Goal: Task Accomplishment & Management: Manage account settings

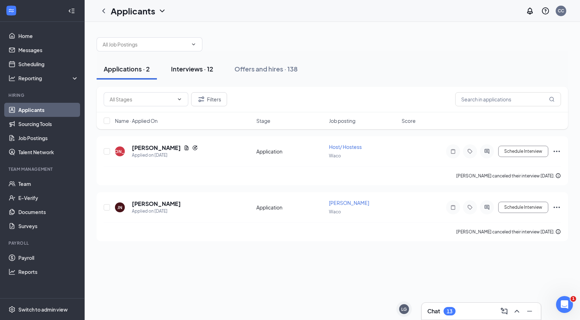
click at [194, 72] on div "Interviews · 12" at bounding box center [192, 69] width 42 height 9
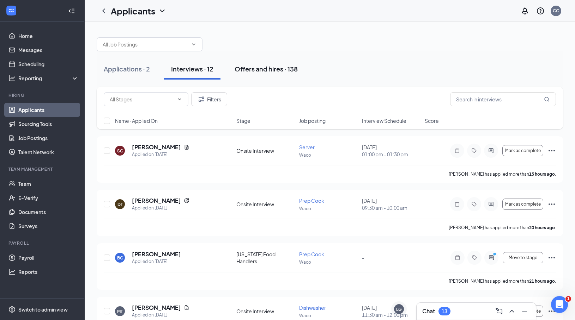
click at [288, 69] on div "Offers and hires · 138" at bounding box center [265, 69] width 63 height 9
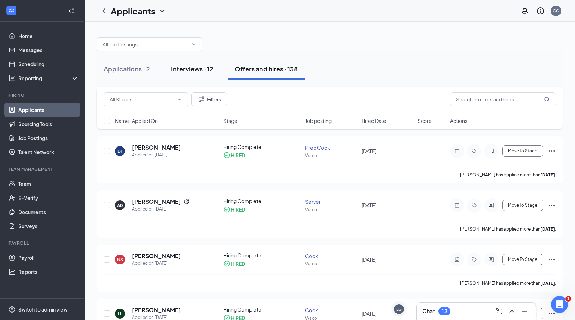
click at [205, 66] on div "Interviews · 12" at bounding box center [192, 69] width 42 height 9
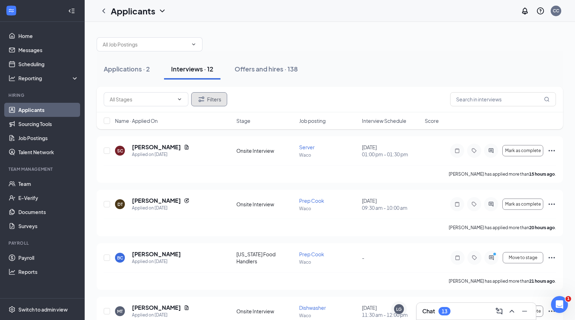
click at [201, 106] on button "Filters" at bounding box center [209, 99] width 36 height 14
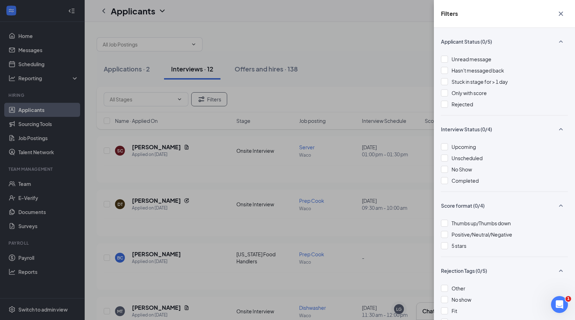
click at [469, 100] on div "Unread message Hasn't messaged back Stuck in stage for > 1 day Only with score …" at bounding box center [504, 85] width 127 height 60
click at [465, 104] on span "Rejected" at bounding box center [462, 104] width 22 height 6
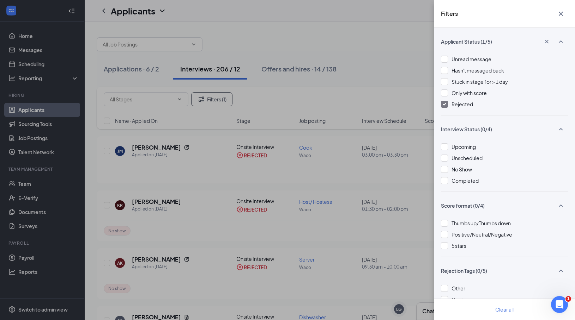
click at [363, 56] on div "Filters Applicant Status (1/5) Unread message Hasn't messaged back Stuck in sta…" at bounding box center [287, 160] width 575 height 320
click at [558, 10] on icon "Cross" at bounding box center [560, 14] width 8 height 8
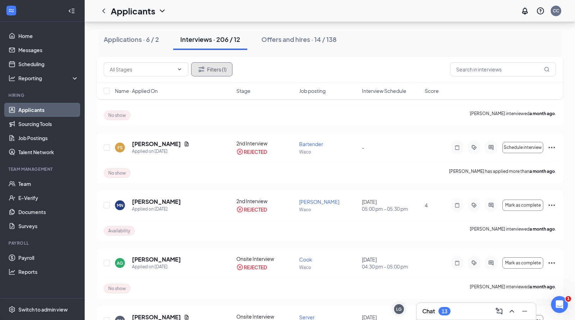
scroll to position [5183, 0]
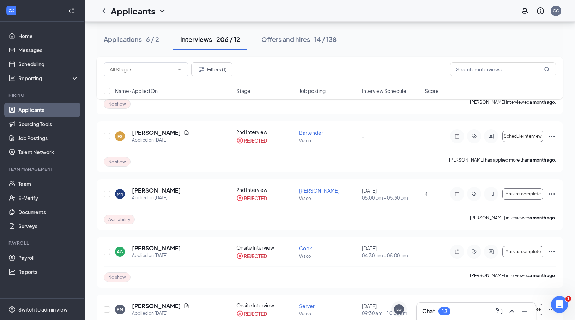
click at [40, 105] on link "Applicants" at bounding box center [48, 110] width 60 height 14
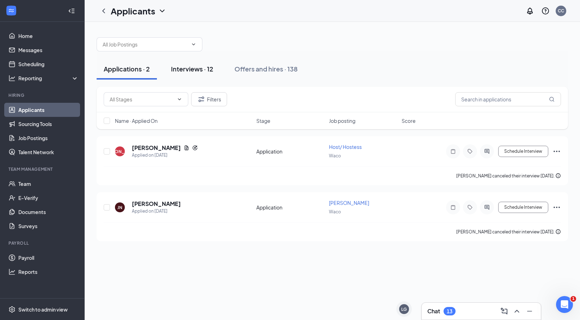
click at [212, 61] on button "Interviews · 12" at bounding box center [192, 69] width 56 height 21
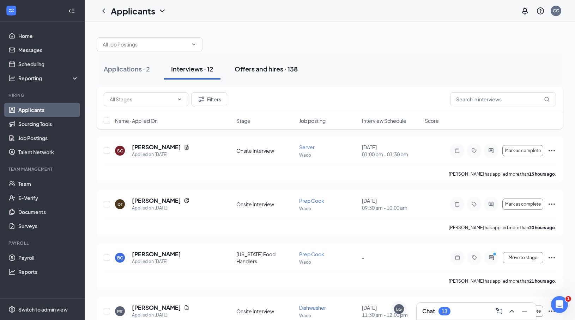
click at [245, 69] on div "Offers and hires · 138" at bounding box center [265, 69] width 63 height 9
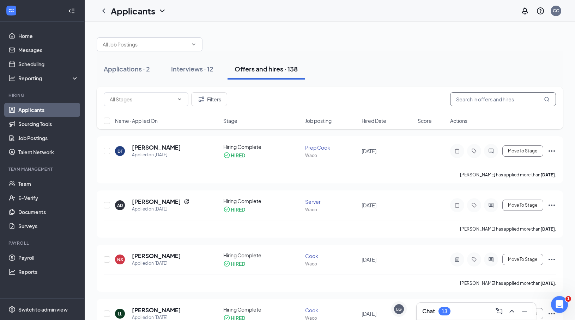
click at [505, 96] on input "text" at bounding box center [503, 99] width 106 height 14
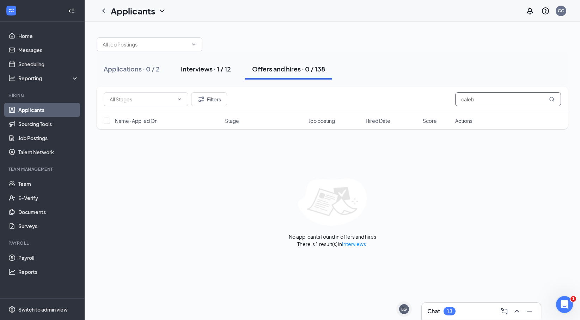
type input "caleb"
click at [218, 71] on div "Interviews · 1 / 12" at bounding box center [206, 69] width 50 height 9
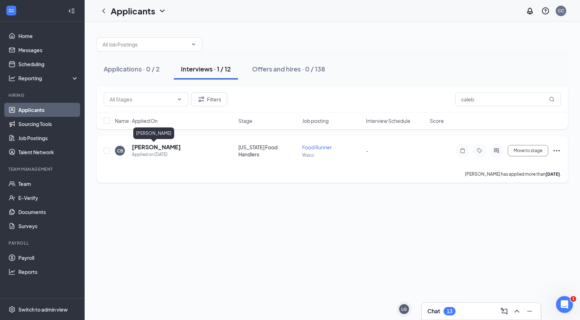
click at [153, 145] on h5 "[PERSON_NAME]" at bounding box center [156, 147] width 49 height 8
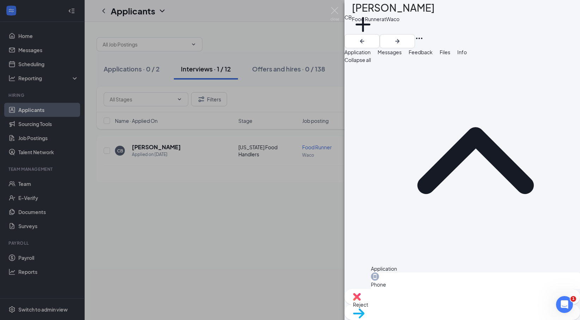
click at [423, 34] on icon "Ellipses" at bounding box center [419, 38] width 8 height 8
click at [447, 16] on div "CB [PERSON_NAME] Food Runner at Waco Add a tag" at bounding box center [462, 24] width 236 height 48
click at [423, 34] on icon "Ellipses" at bounding box center [419, 38] width 8 height 8
click at [493, 305] on div "Move to stage" at bounding box center [462, 313] width 236 height 16
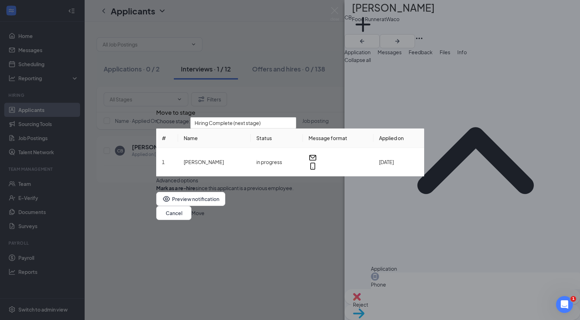
click at [490, 305] on div "Move to stage Choose stage: Hiring Complete (next stage) # Name Status Message …" at bounding box center [290, 160] width 580 height 320
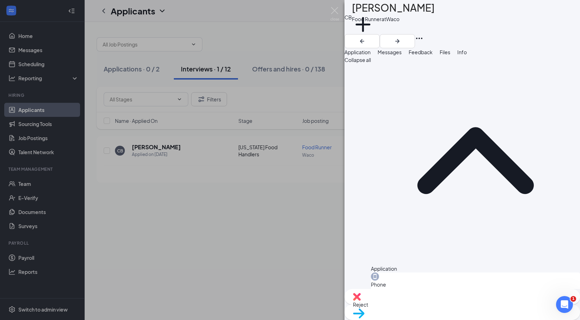
click at [490, 319] on span "Move to stage" at bounding box center [462, 323] width 219 height 8
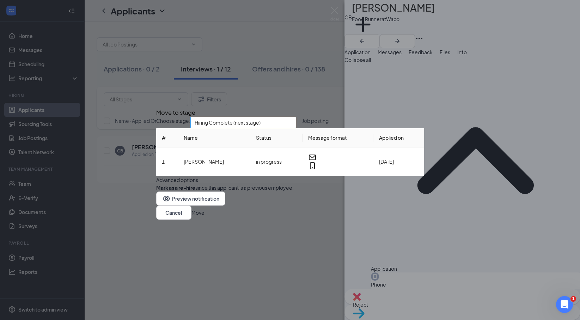
click at [286, 117] on span "Hiring Complete (next stage)" at bounding box center [240, 126] width 91 height 19
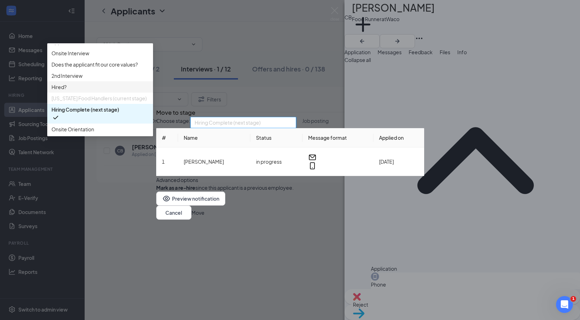
scroll to position [40, 0]
click at [153, 124] on div "Hiring Complete (next stage)" at bounding box center [100, 114] width 106 height 20
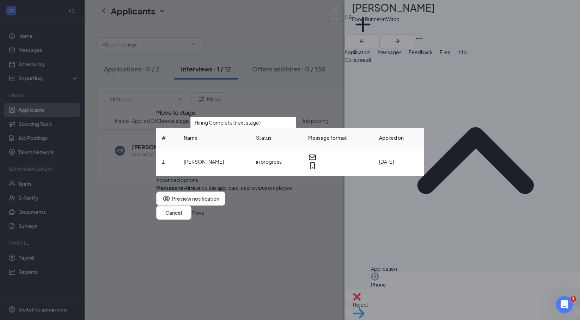
click at [204, 217] on button "Move" at bounding box center [197, 213] width 13 height 8
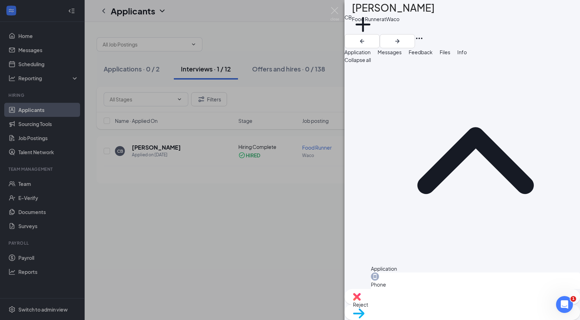
click at [147, 212] on div "CB [PERSON_NAME] Food Runner at Waco Add a tag Application Messages Feedback Fi…" at bounding box center [290, 160] width 580 height 320
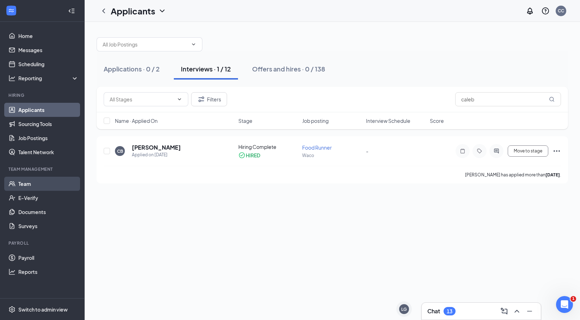
click at [25, 184] on link "Team" at bounding box center [48, 184] width 60 height 14
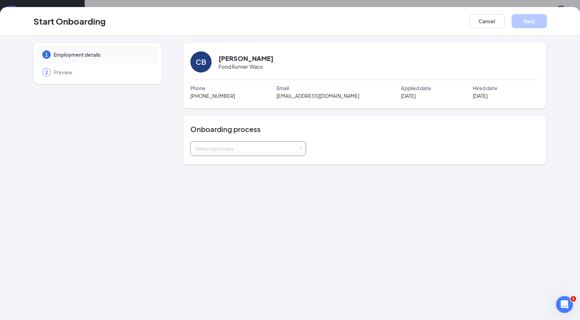
click at [287, 148] on div "Select a process" at bounding box center [246, 148] width 103 height 7
click at [277, 165] on li "TJFC Waco New Hire" at bounding box center [248, 164] width 116 height 13
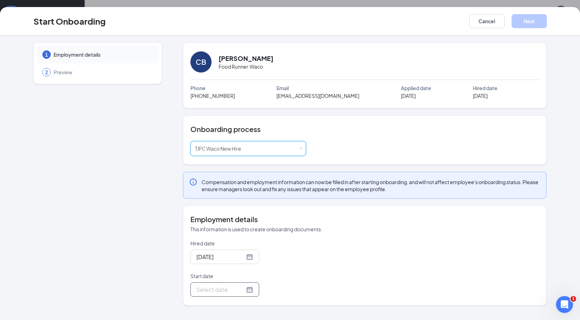
click at [247, 288] on div at bounding box center [224, 290] width 69 height 14
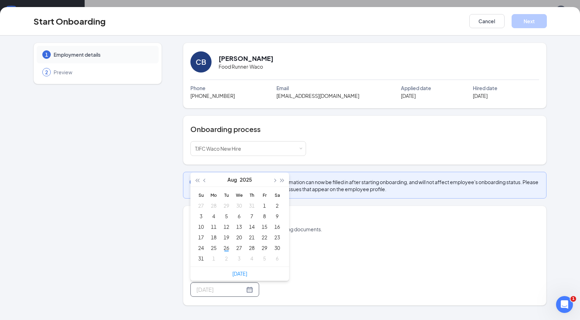
type input "Aug 6, 2025"
click at [275, 181] on span "button" at bounding box center [275, 181] width 4 height 4
type input "Sep 1, 2025"
click at [214, 206] on div "1" at bounding box center [213, 206] width 8 height 8
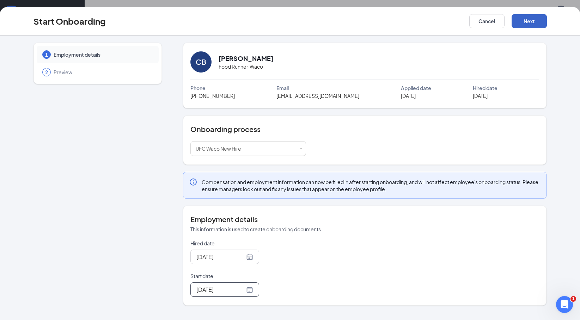
click at [526, 22] on button "Next" at bounding box center [529, 21] width 35 height 14
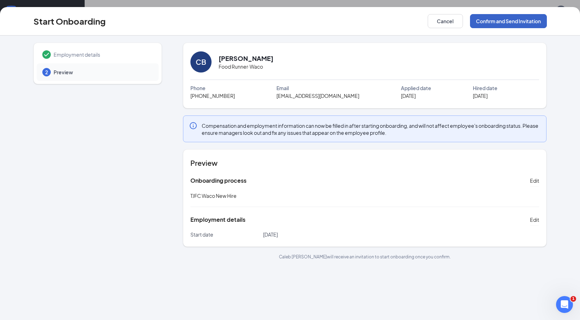
click at [531, 19] on button "Confirm and Send Invitation" at bounding box center [508, 21] width 77 height 14
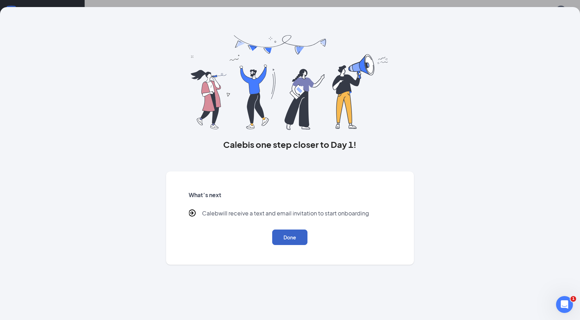
click at [287, 235] on button "Done" at bounding box center [289, 238] width 35 height 16
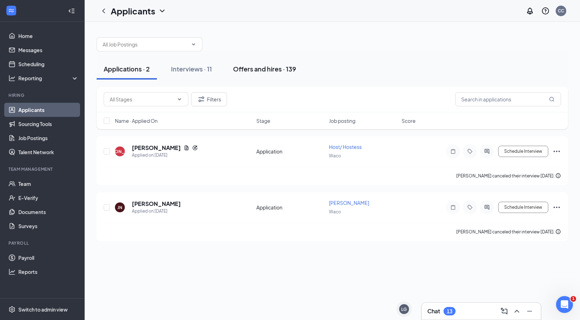
click at [273, 67] on div "Offers and hires · 139" at bounding box center [264, 69] width 63 height 9
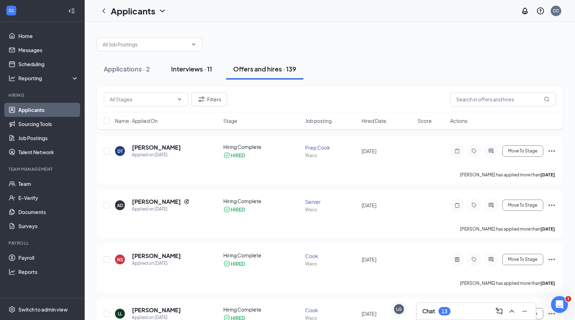
click at [177, 66] on div "Interviews · 11" at bounding box center [191, 69] width 41 height 9
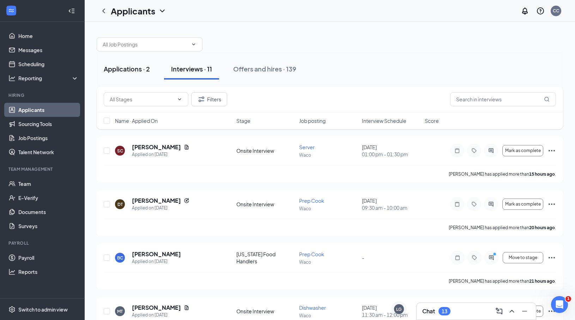
click at [136, 66] on div "Applications · 2" at bounding box center [127, 69] width 46 height 9
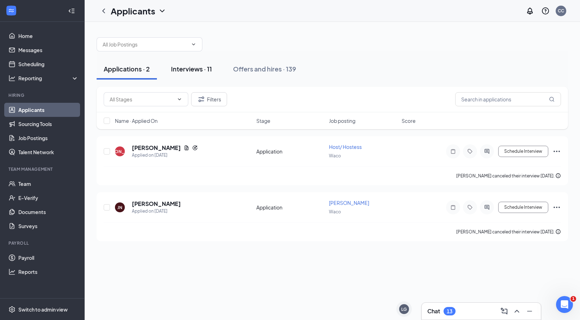
click at [192, 62] on button "Interviews · 11" at bounding box center [191, 69] width 55 height 21
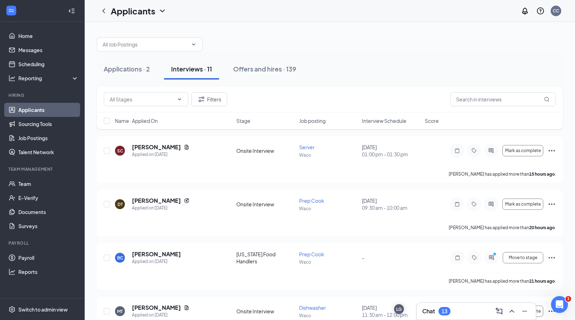
click at [363, 119] on span "Interview Schedule" at bounding box center [384, 120] width 44 height 7
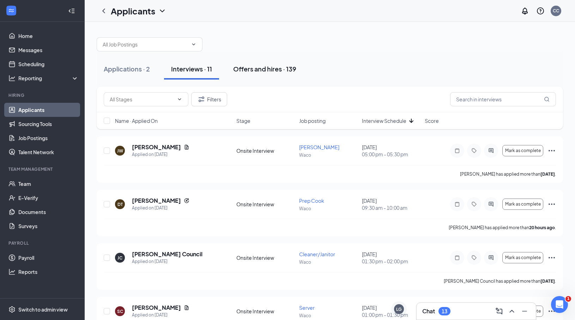
click at [290, 66] on div "Offers and hires · 139" at bounding box center [264, 69] width 63 height 9
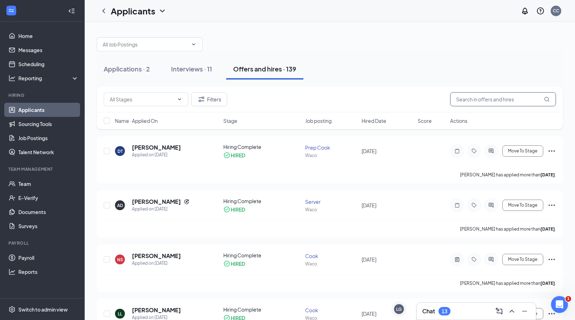
click at [459, 99] on input "text" at bounding box center [503, 99] width 106 height 14
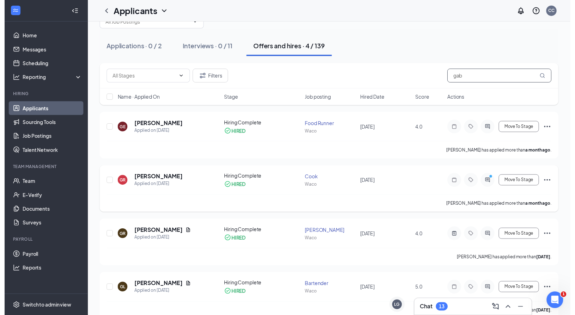
scroll to position [35, 0]
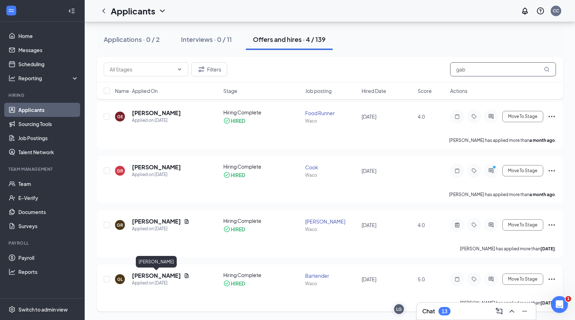
type input "gab"
click at [146, 273] on h5 "Gabriella Lazarine" at bounding box center [156, 276] width 49 height 8
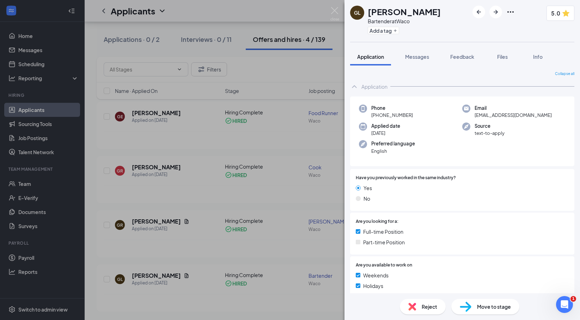
click at [331, 11] on img at bounding box center [334, 14] width 9 height 14
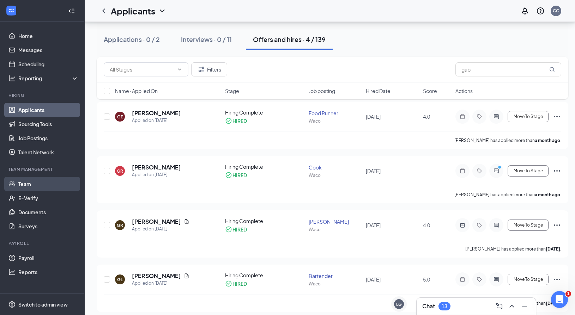
click at [31, 181] on link "Team" at bounding box center [48, 184] width 60 height 14
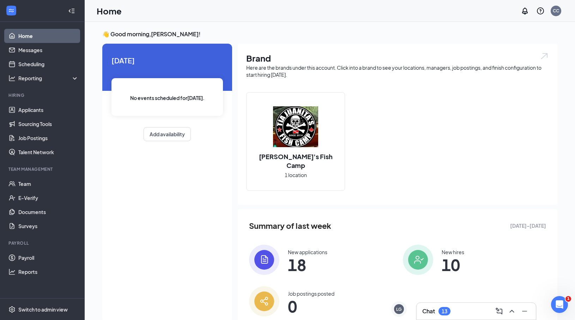
click at [477, 315] on div "Chat 13" at bounding box center [476, 311] width 108 height 11
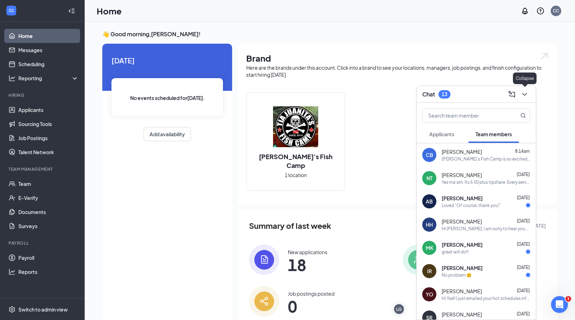
click at [522, 91] on icon "ChevronDown" at bounding box center [524, 94] width 8 height 8
